Goal: Obtain resource: Obtain resource

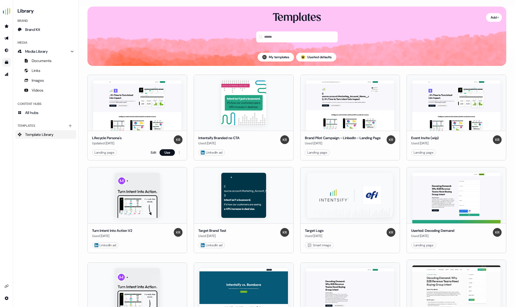
click at [132, 103] on img at bounding box center [137, 105] width 88 height 50
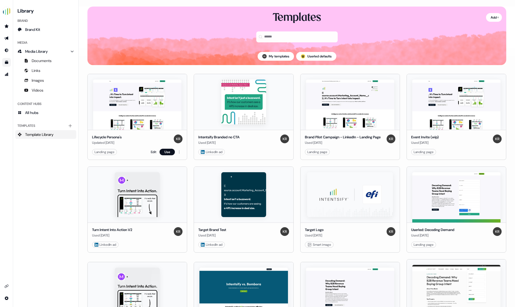
scroll to position [2, 0]
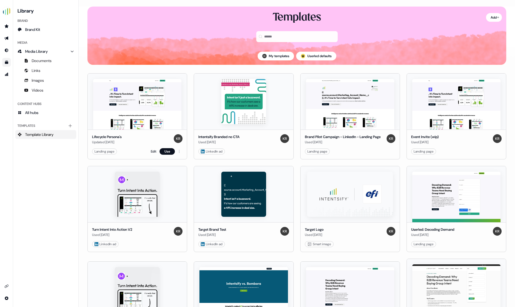
click at [142, 87] on img at bounding box center [137, 104] width 88 height 50
click at [128, 116] on img at bounding box center [137, 104] width 88 height 50
click at [151, 153] on link "Edit" at bounding box center [153, 151] width 5 height 5
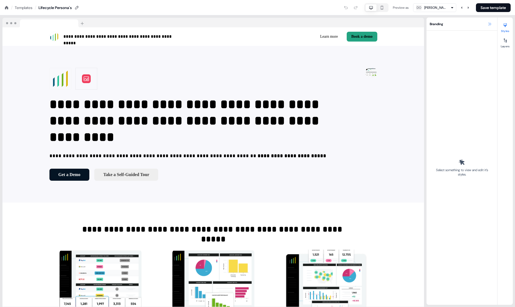
click at [490, 25] on icon at bounding box center [489, 24] width 4 height 4
click at [491, 25] on icon at bounding box center [489, 24] width 4 height 4
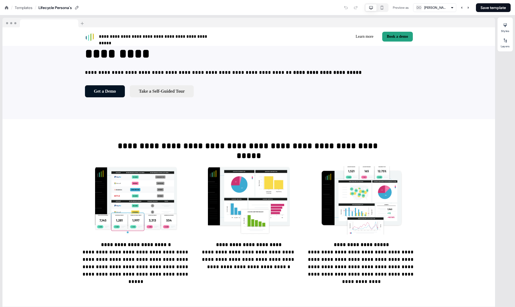
scroll to position [83, 0]
